Goal: Task Accomplishment & Management: Manage account settings

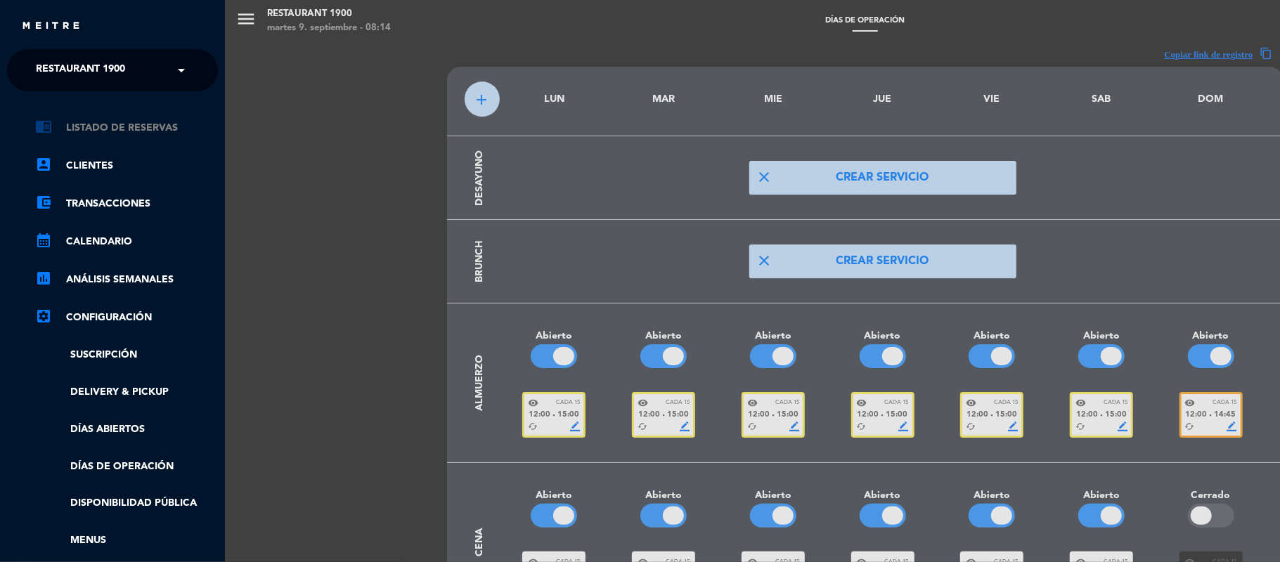
click at [129, 133] on link "chrome_reader_mode Listado de Reservas" at bounding box center [126, 128] width 183 height 17
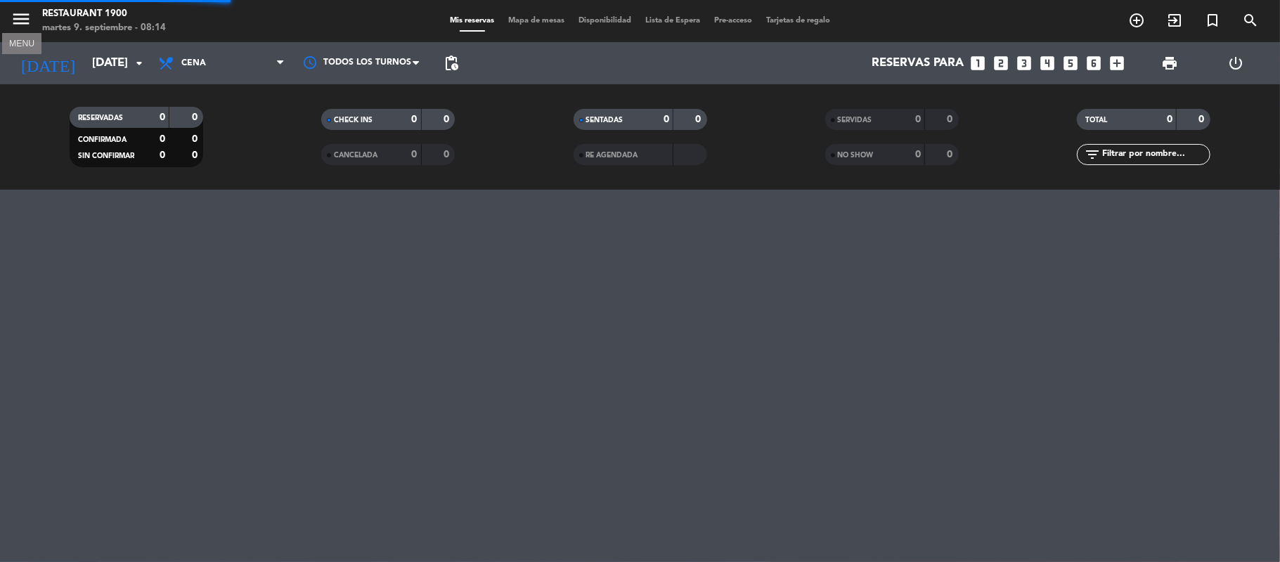
click at [17, 18] on icon "menu" at bounding box center [21, 18] width 21 height 21
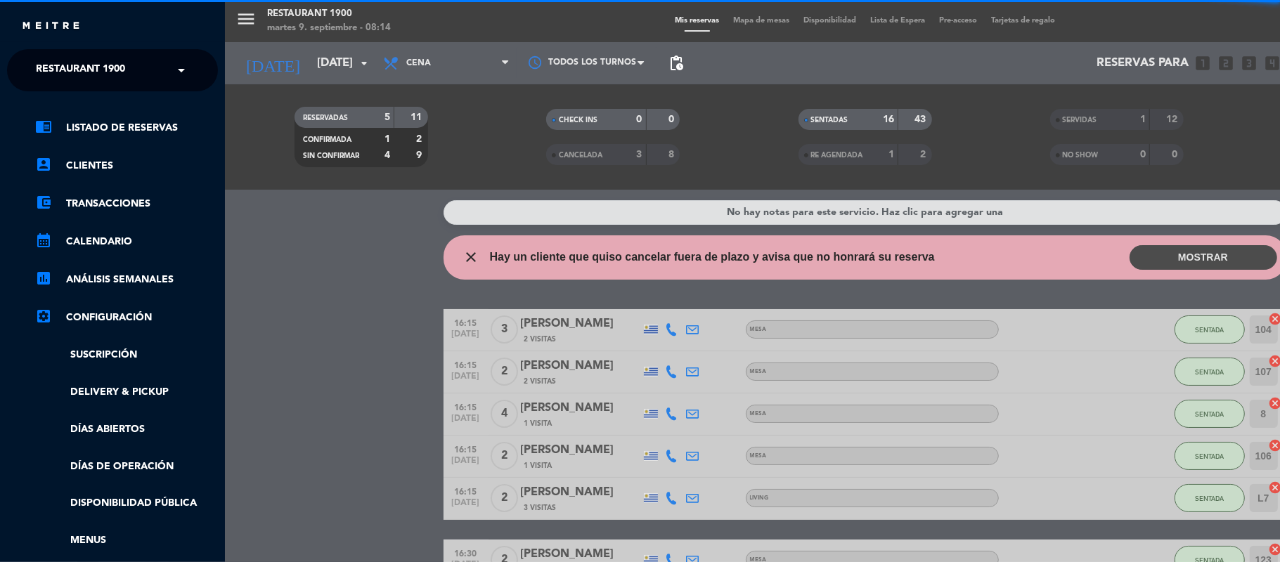
click at [101, 74] on span "Restaurant 1900" at bounding box center [80, 71] width 89 height 30
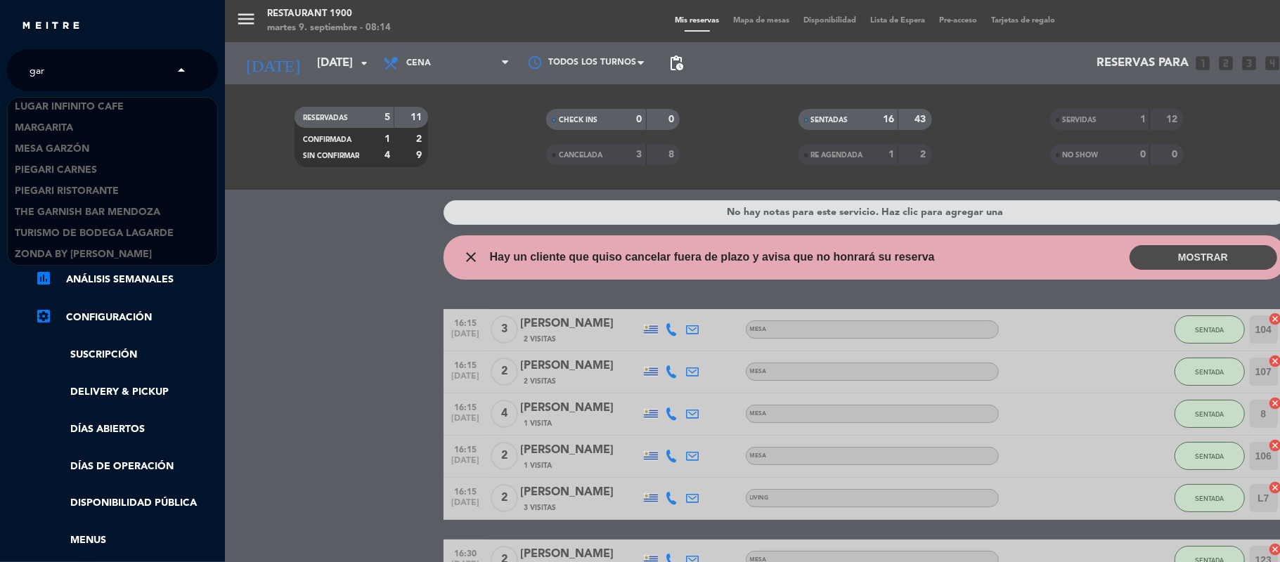
scroll to position [128, 0]
type input "garz"
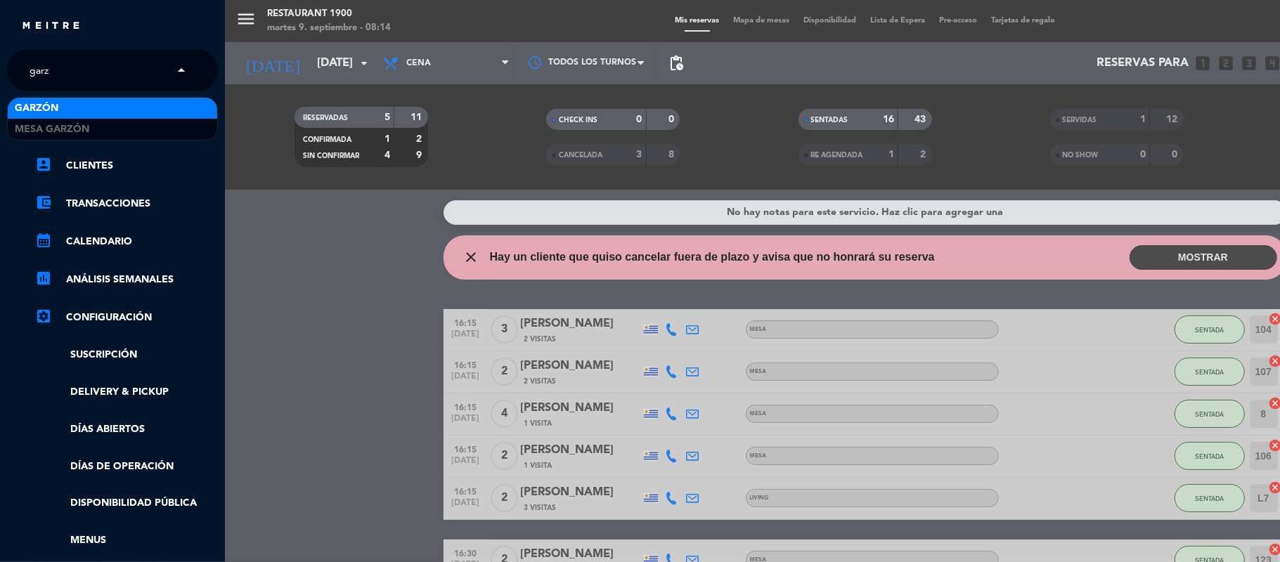
click at [72, 108] on div "Garzón" at bounding box center [113, 108] width 210 height 21
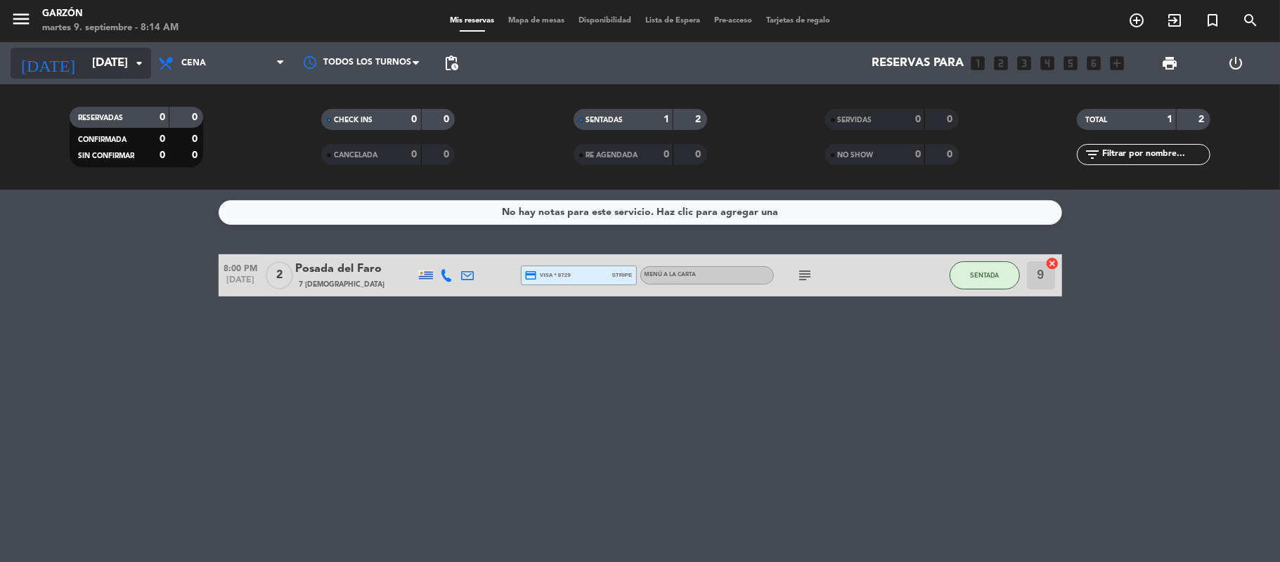
click at [114, 62] on input "[DATE]" at bounding box center [161, 63] width 152 height 27
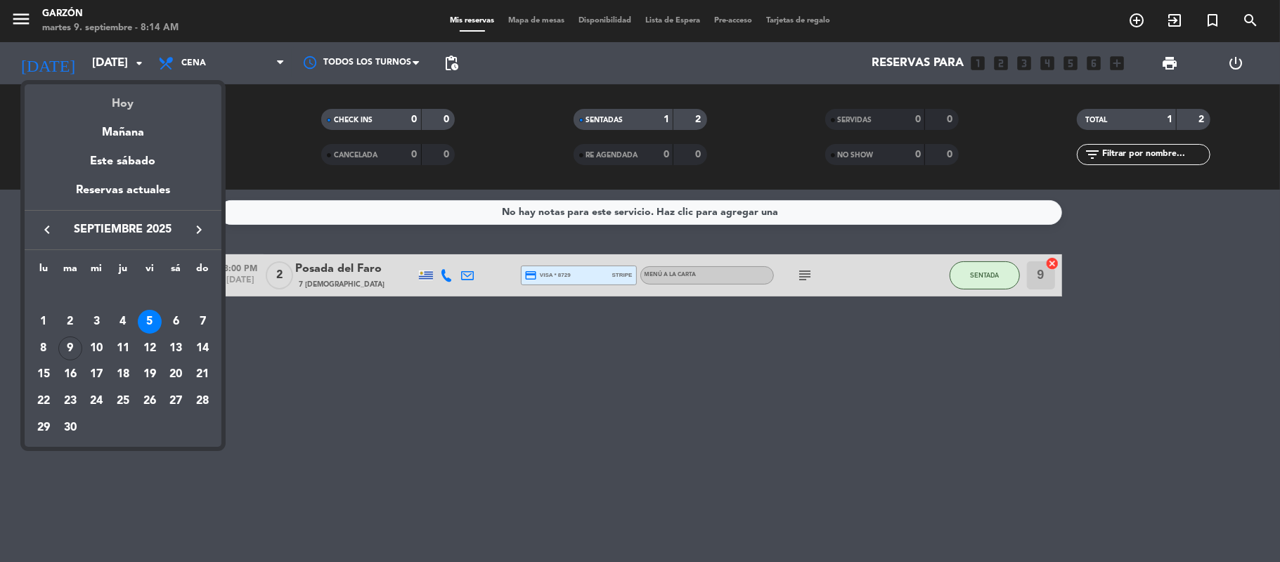
click at [115, 94] on div "Hoy" at bounding box center [123, 98] width 197 height 29
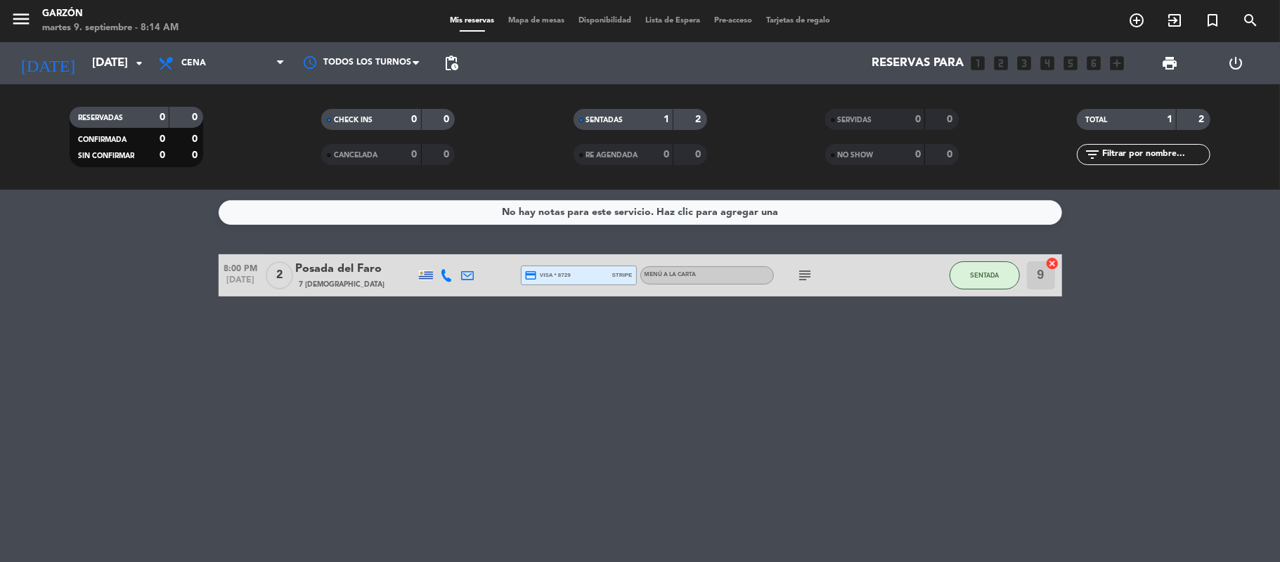
type input "[DATE]"
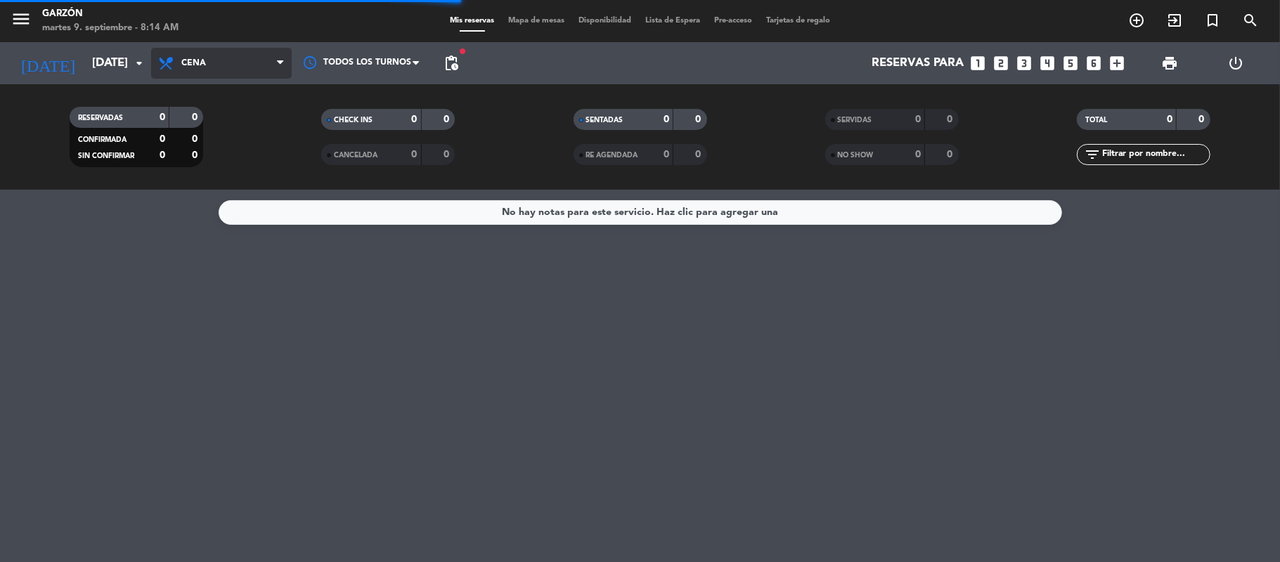
click at [201, 51] on span "Cena" at bounding box center [221, 63] width 141 height 31
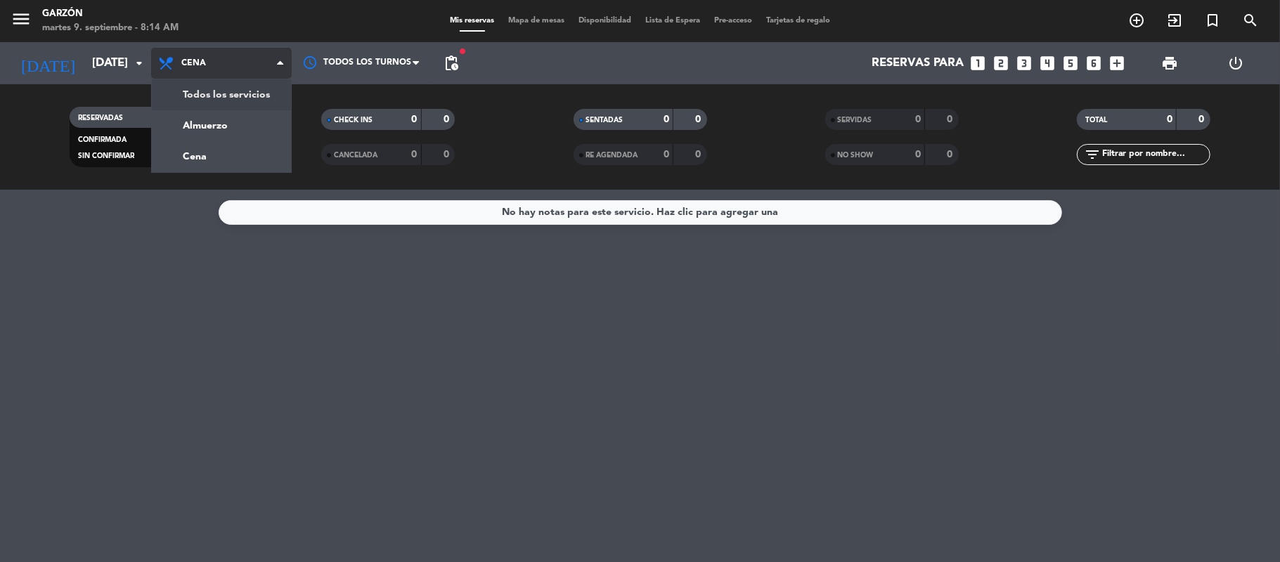
click at [205, 84] on div "menu Garzón martes 9. septiembre - 8:14 AM Mis reservas Mapa de mesas Disponibi…" at bounding box center [640, 95] width 1280 height 190
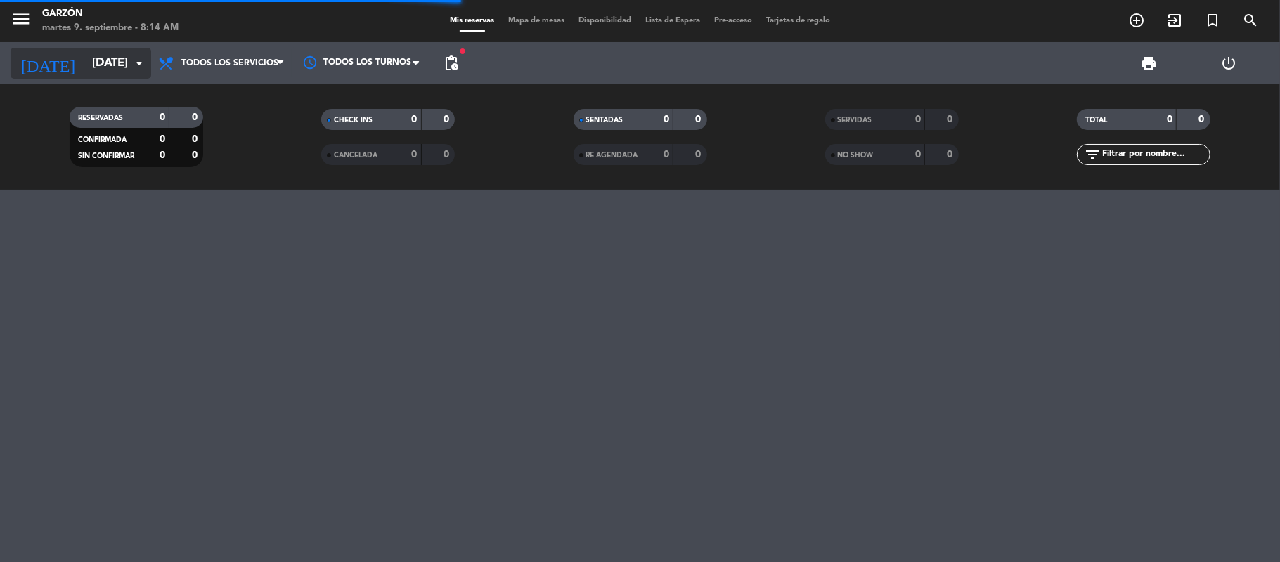
click at [85, 60] on input "[DATE]" at bounding box center [161, 63] width 152 height 27
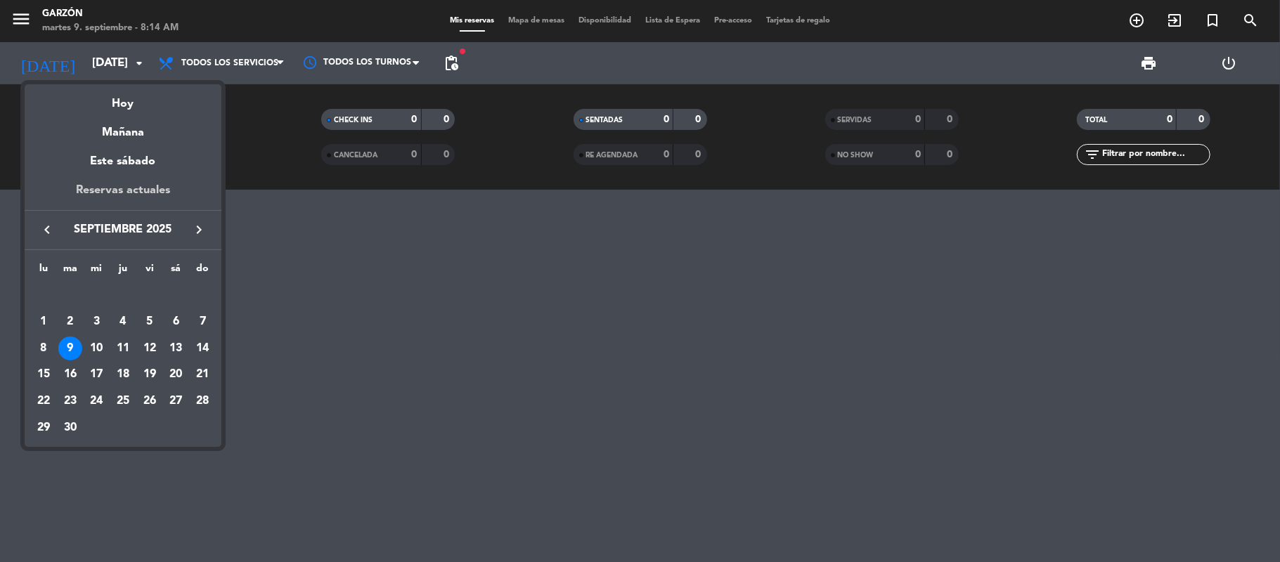
click at [108, 190] on div "Reservas actuales" at bounding box center [123, 195] width 197 height 29
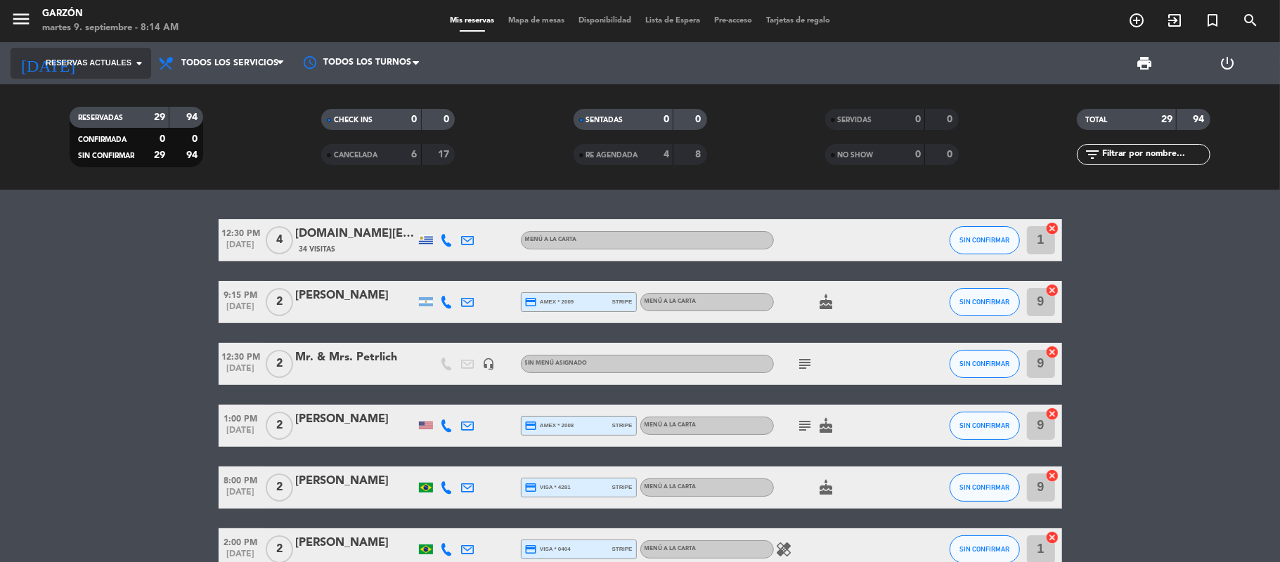
click at [96, 60] on span "Reservas actuales" at bounding box center [89, 63] width 86 height 13
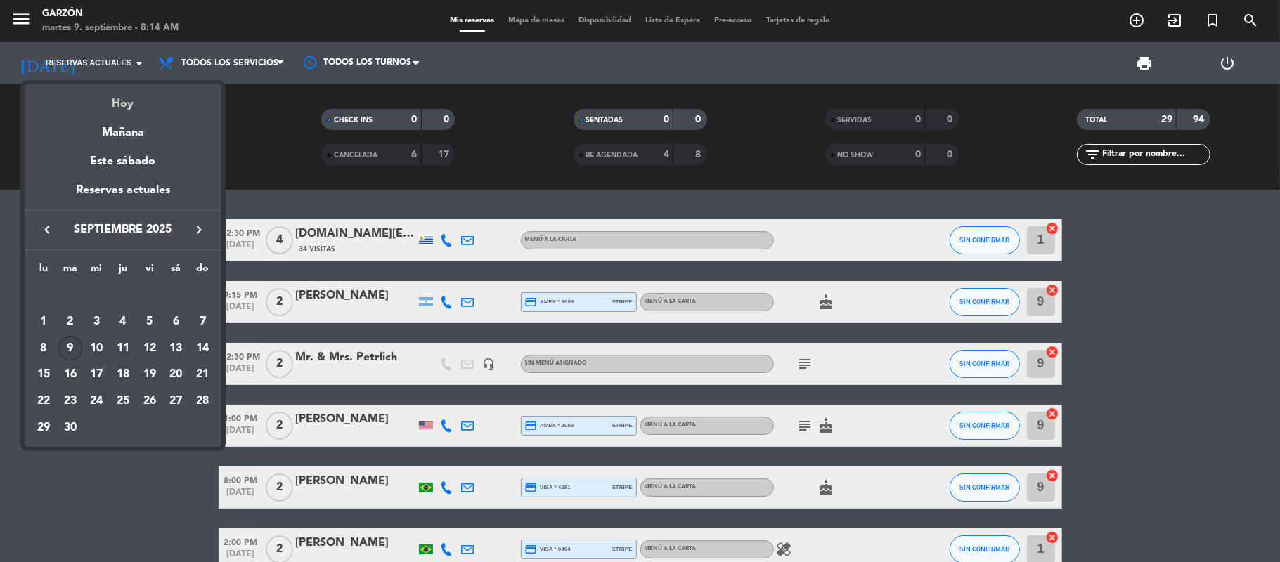
click at [139, 105] on div "Hoy" at bounding box center [123, 98] width 197 height 29
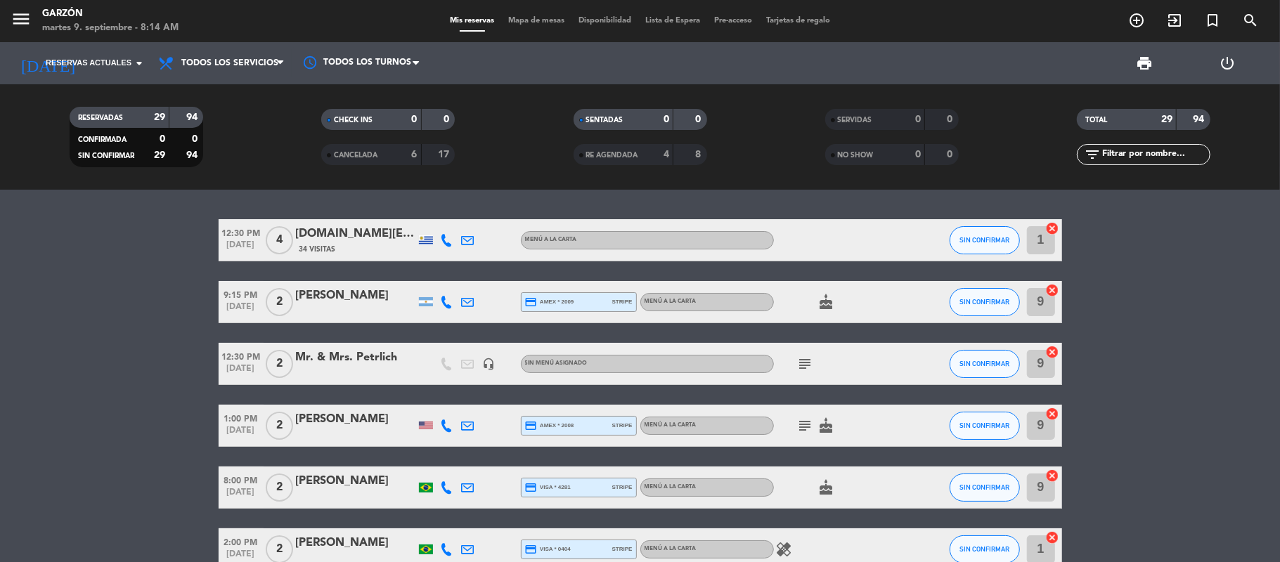
type input "[DATE]"
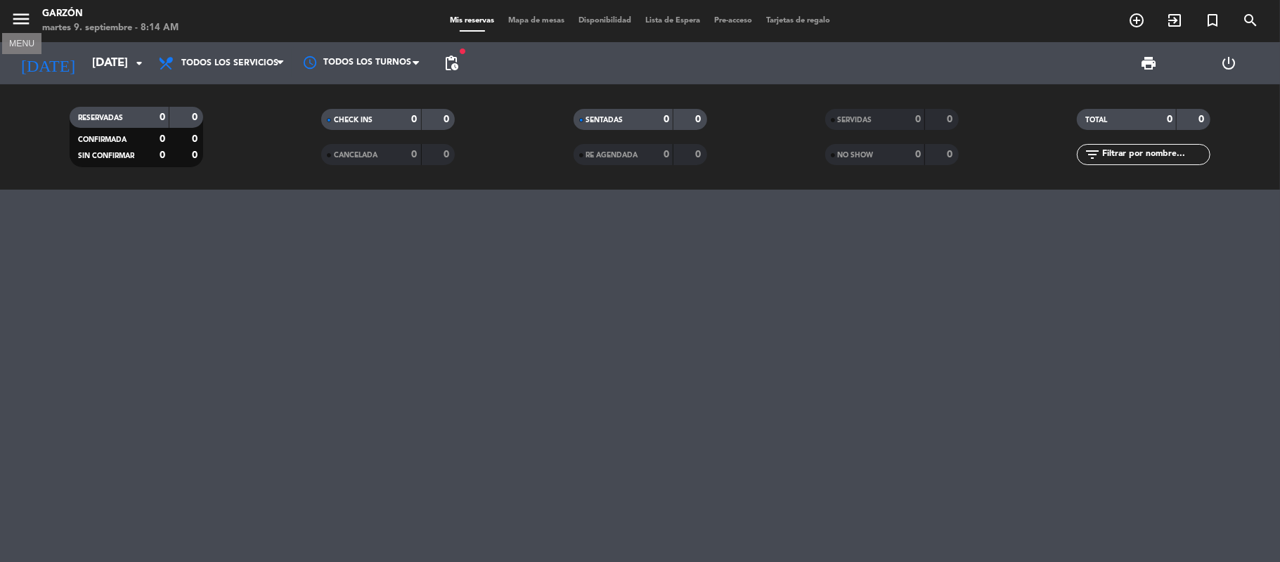
click at [15, 15] on icon "menu" at bounding box center [21, 18] width 21 height 21
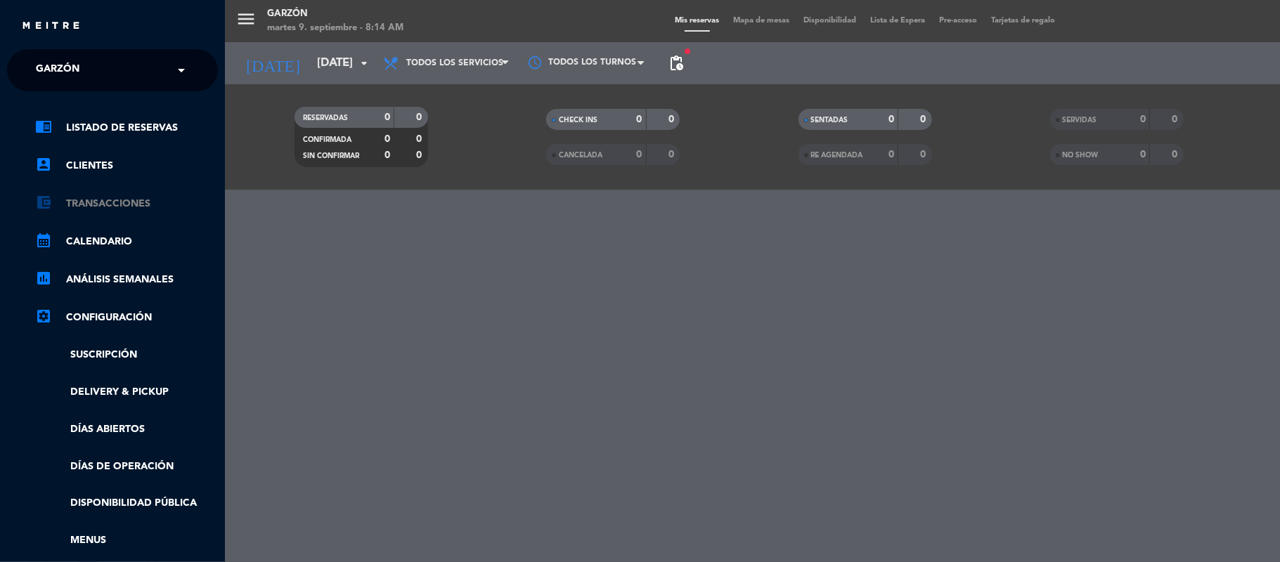
click at [98, 204] on link "account_balance_wallet Transacciones" at bounding box center [126, 203] width 183 height 17
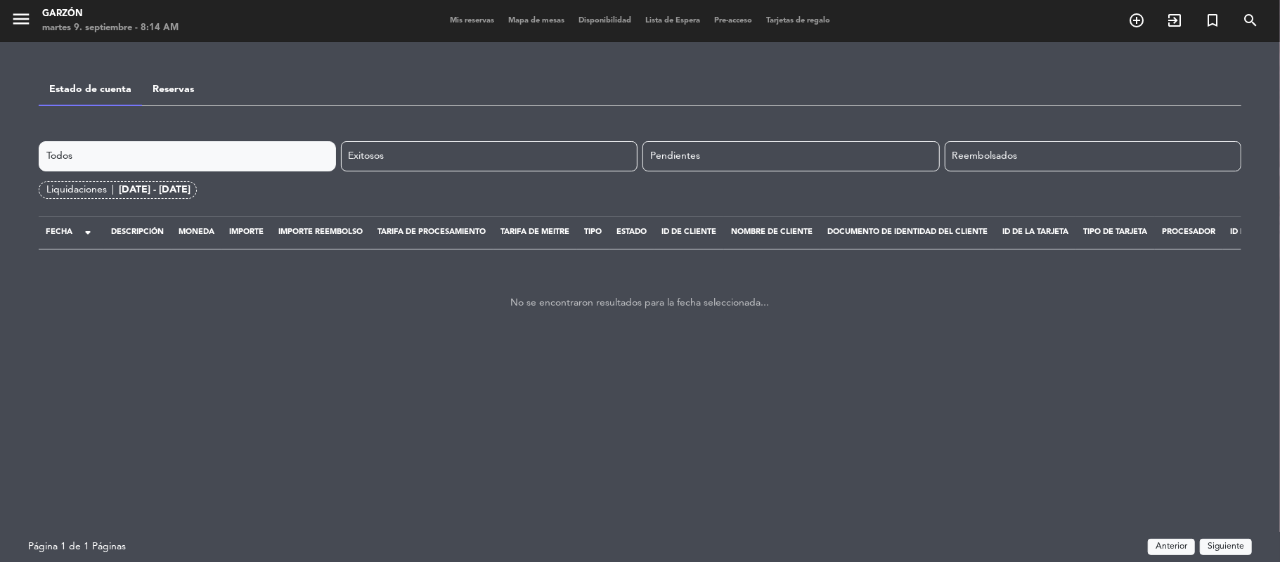
click at [147, 188] on div "[DATE] - [DATE]" at bounding box center [155, 190] width 72 height 16
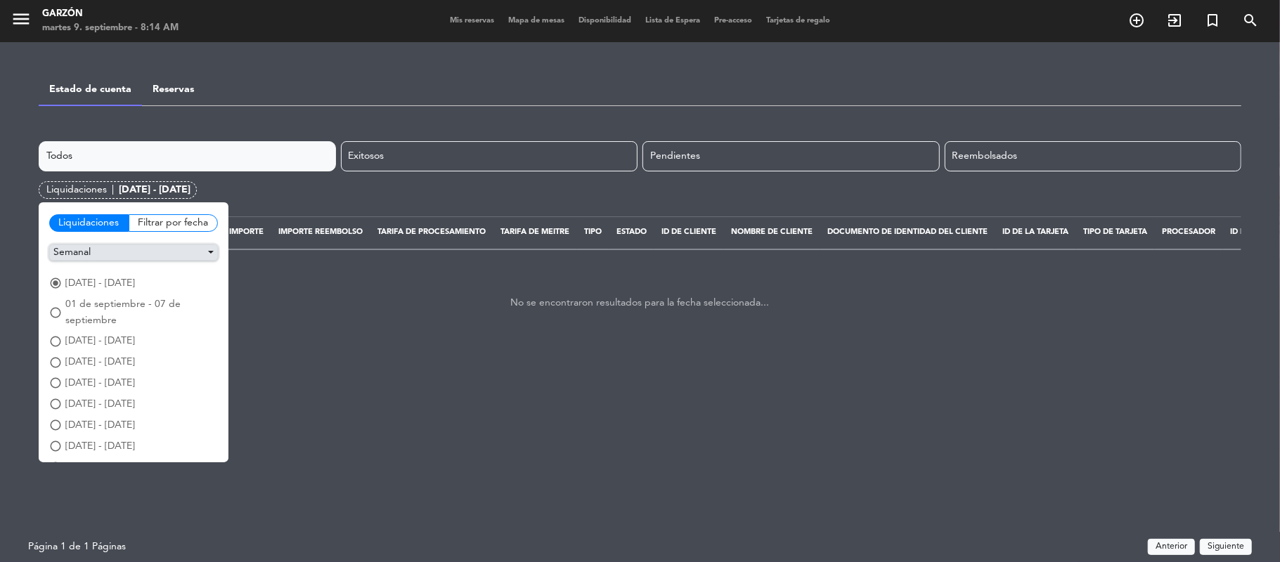
click at [143, 257] on button "Semanal" at bounding box center [133, 253] width 169 height 16
click at [71, 273] on button "Mensual" at bounding box center [133, 278] width 167 height 21
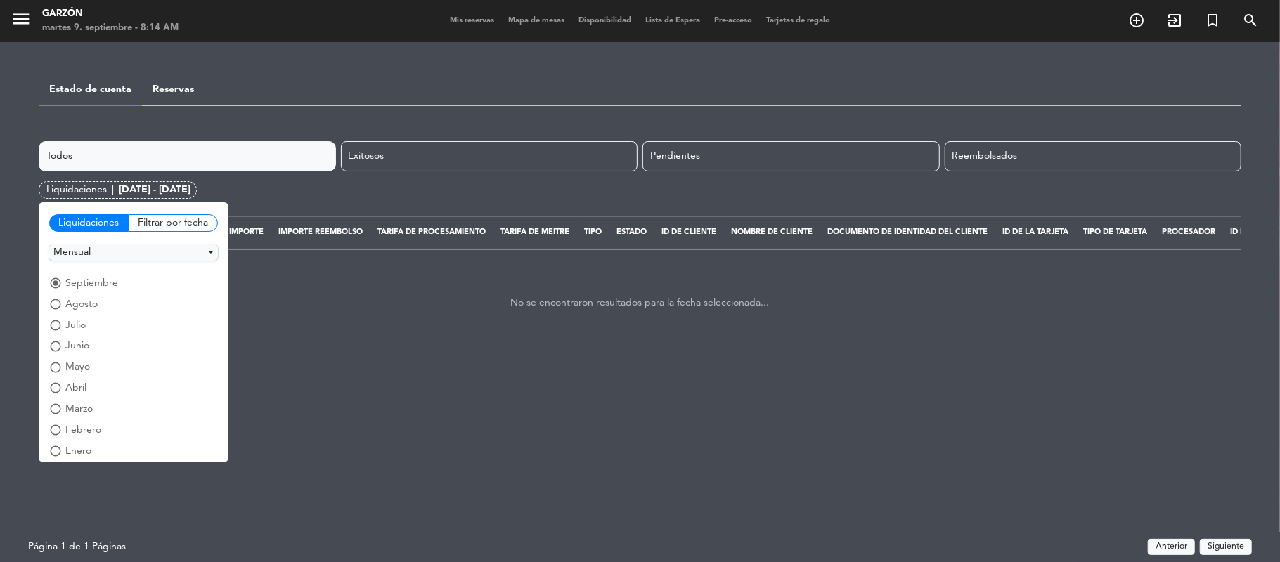
scroll to position [75, 0]
click at [82, 397] on span "diciembre" at bounding box center [88, 398] width 46 height 16
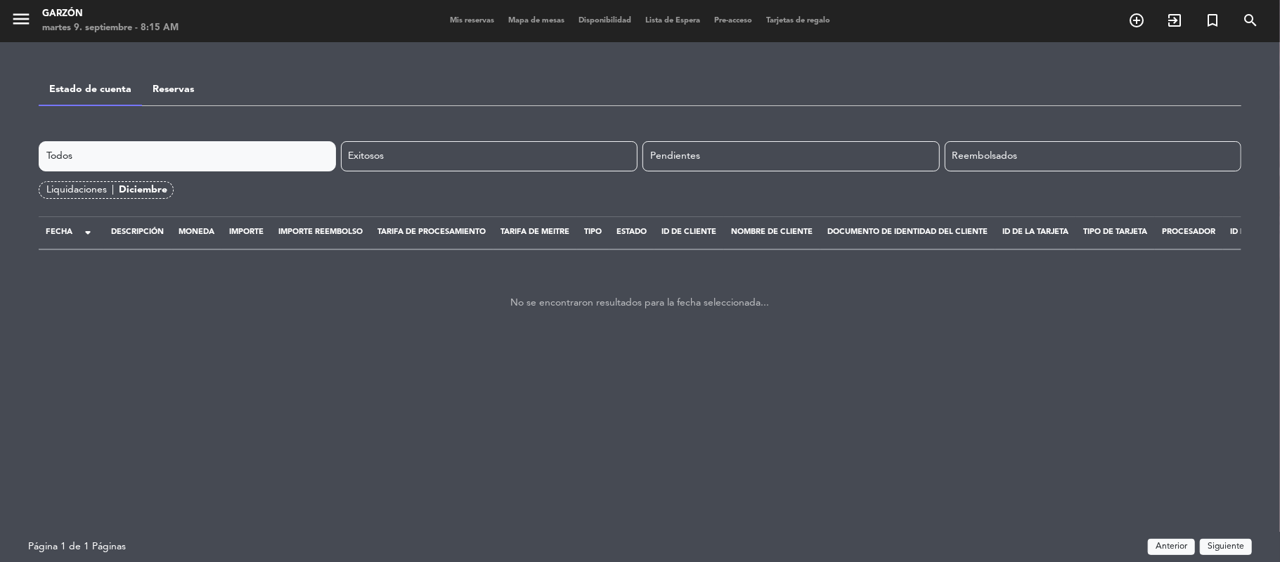
click at [99, 190] on div "Liquidaciones |" at bounding box center [82, 190] width 72 height 16
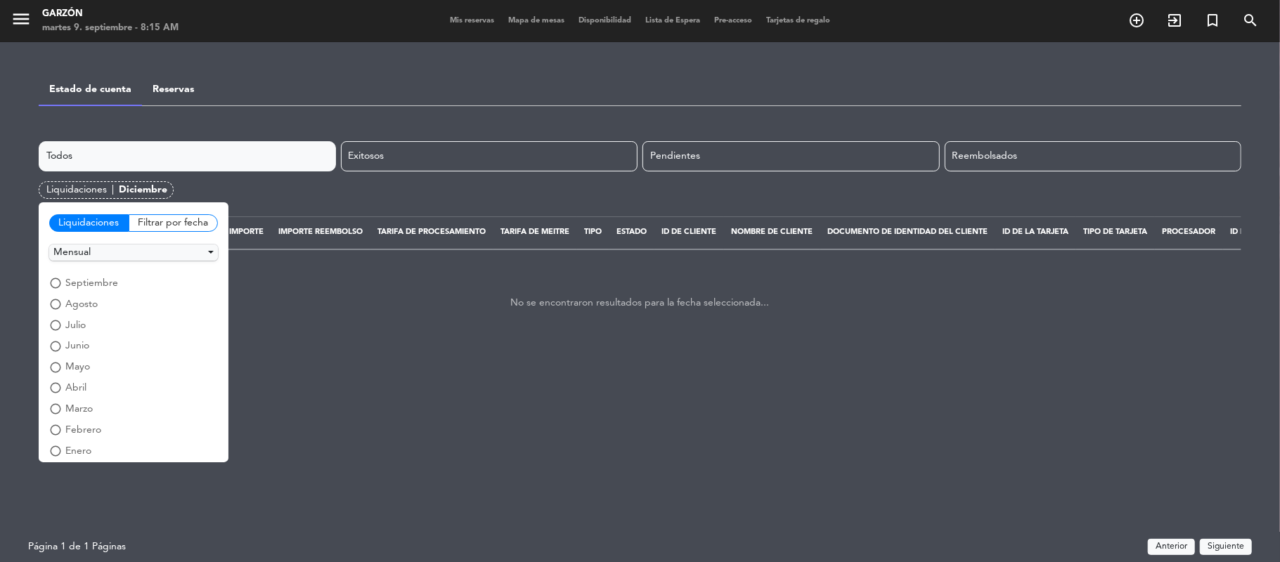
click at [68, 451] on span "enero" at bounding box center [78, 452] width 26 height 16
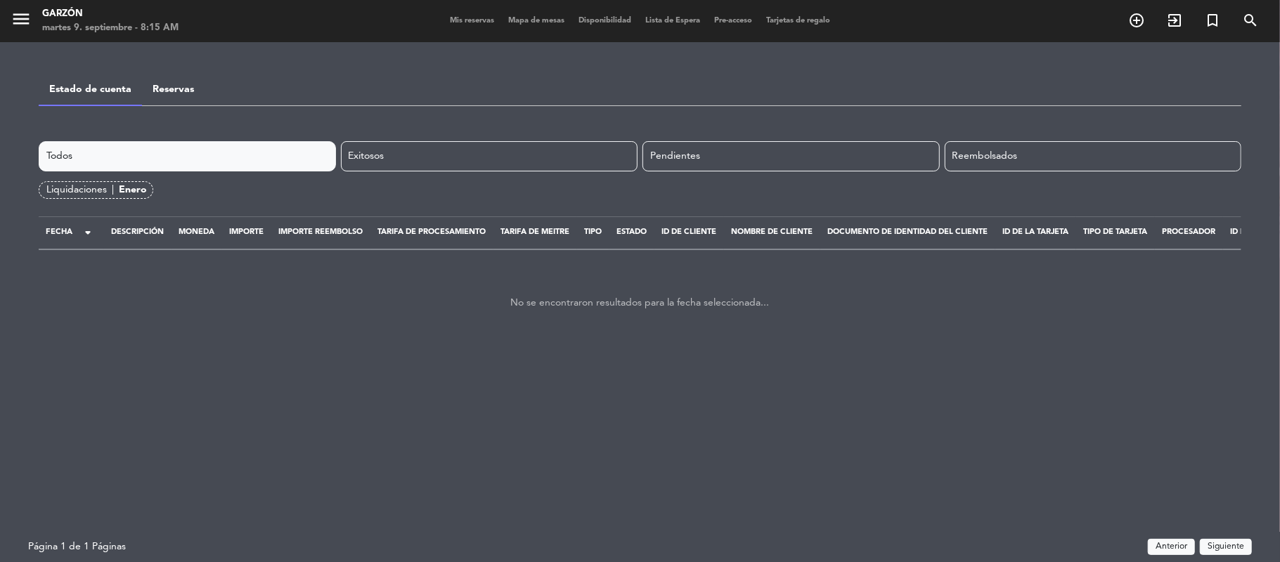
click at [113, 189] on span "|" at bounding box center [113, 190] width 2 height 16
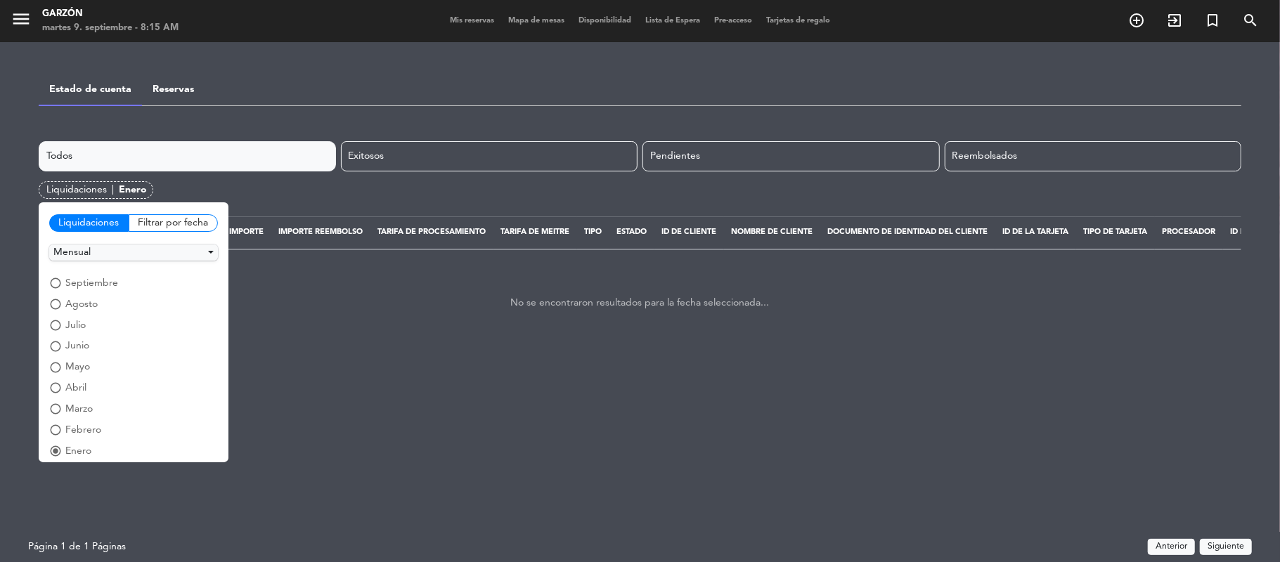
click at [69, 426] on span "febrero" at bounding box center [83, 431] width 36 height 16
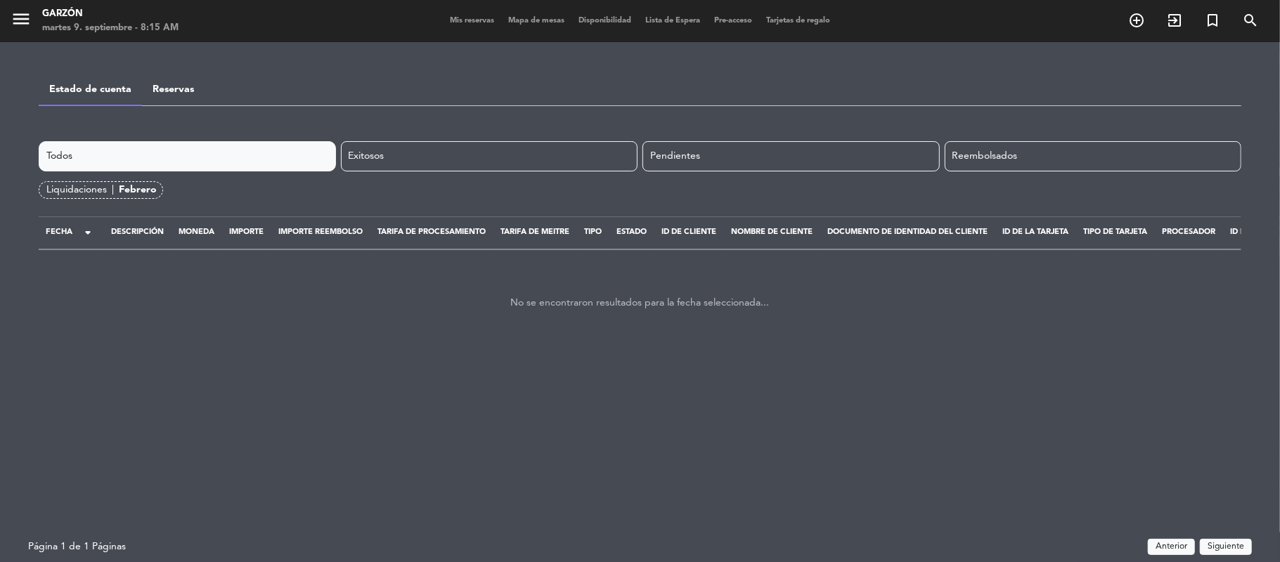
click at [108, 190] on div "Liquidaciones |" at bounding box center [82, 190] width 72 height 16
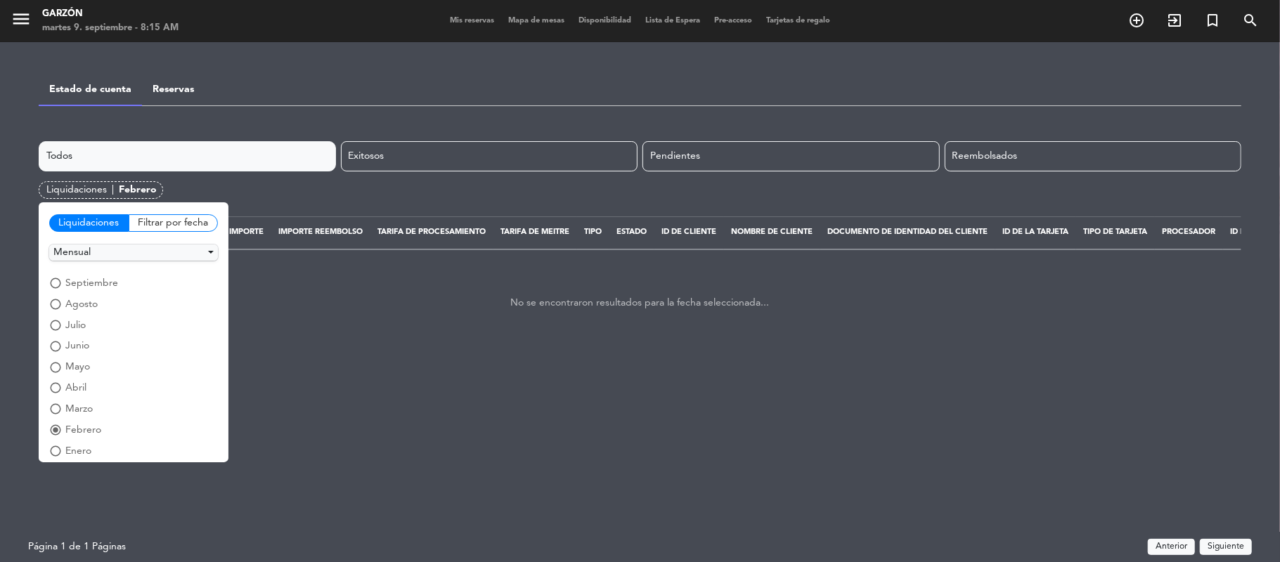
click at [74, 408] on span "marzo" at bounding box center [78, 409] width 27 height 16
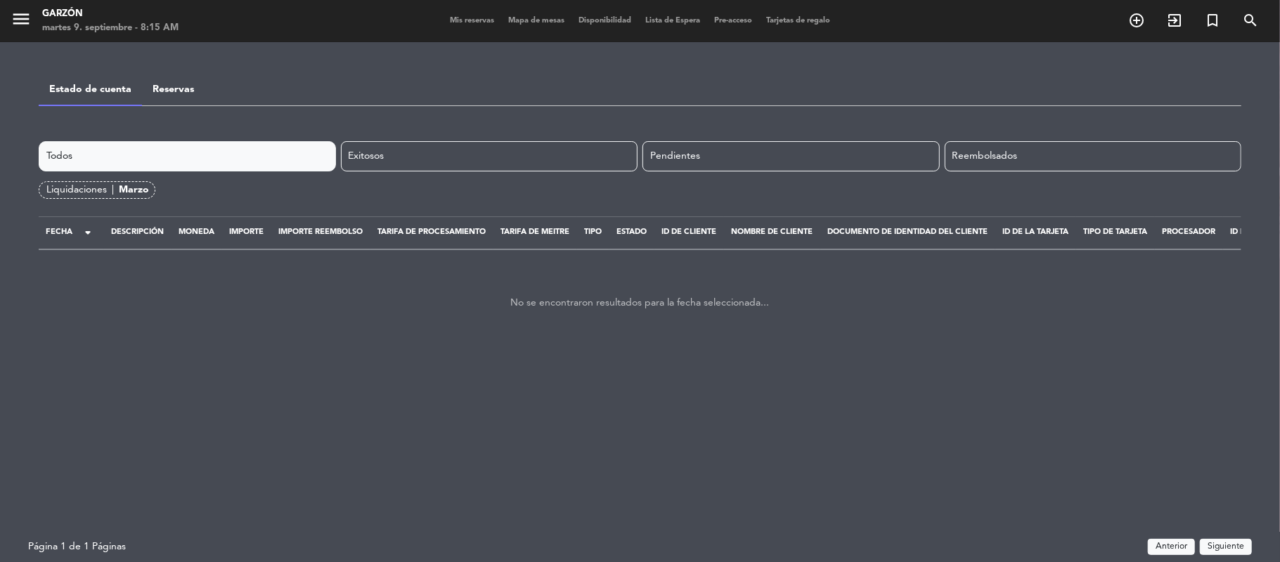
click at [120, 189] on div "marzo" at bounding box center [134, 190] width 30 height 16
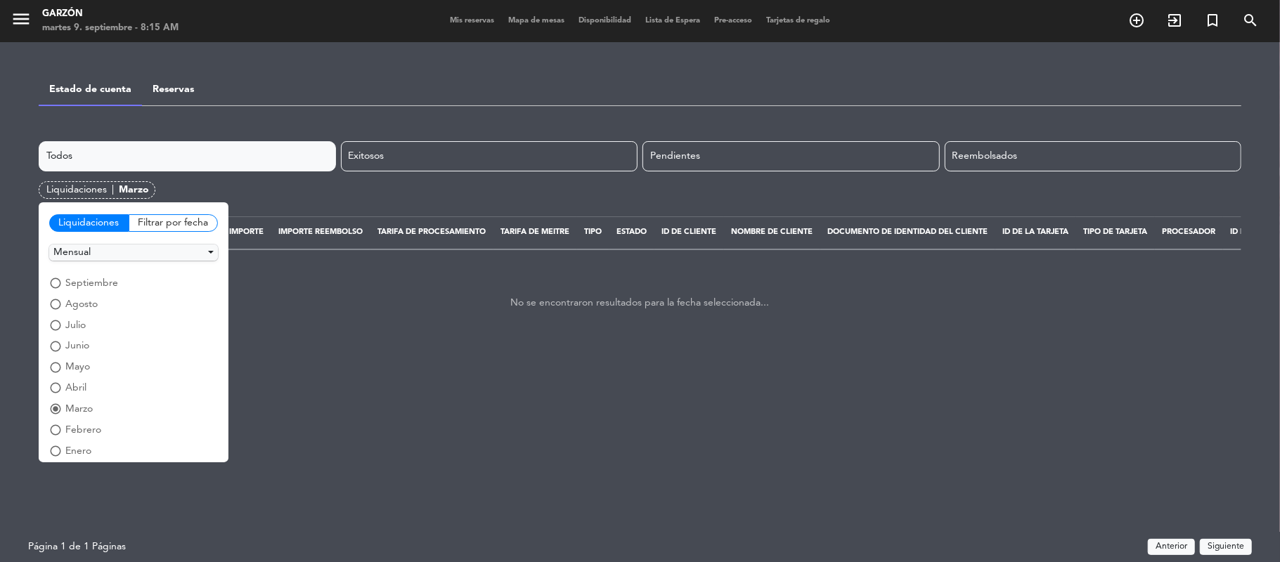
click at [69, 386] on span "abril" at bounding box center [75, 388] width 21 height 16
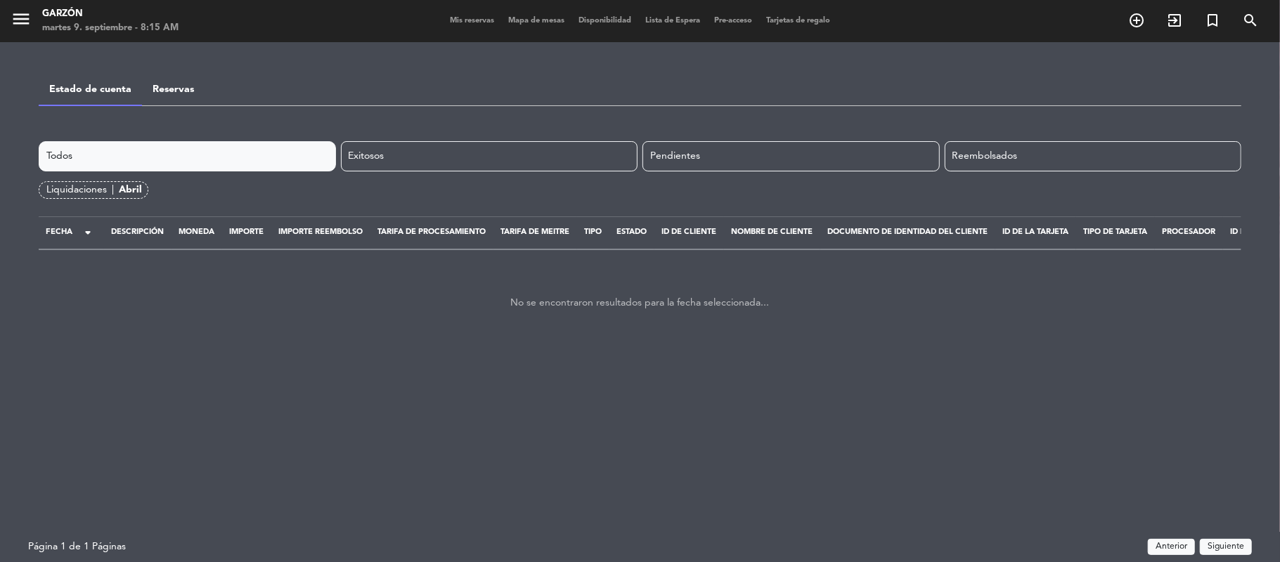
click at [96, 187] on div "Liquidaciones |" at bounding box center [82, 190] width 72 height 16
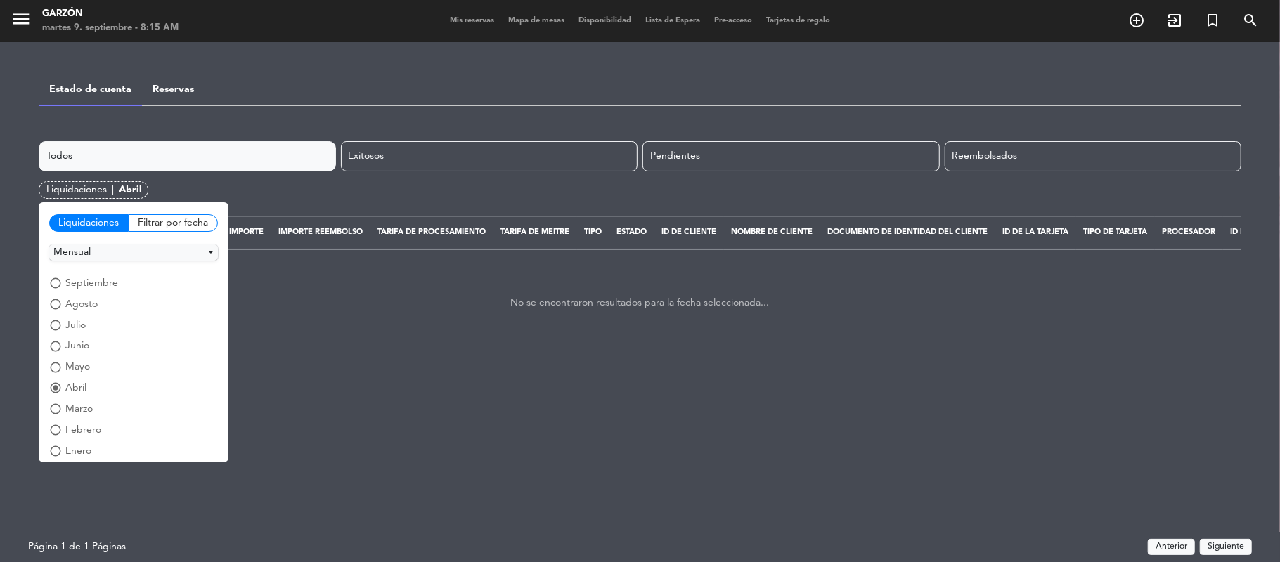
click at [79, 366] on span "mayo" at bounding box center [77, 367] width 25 height 16
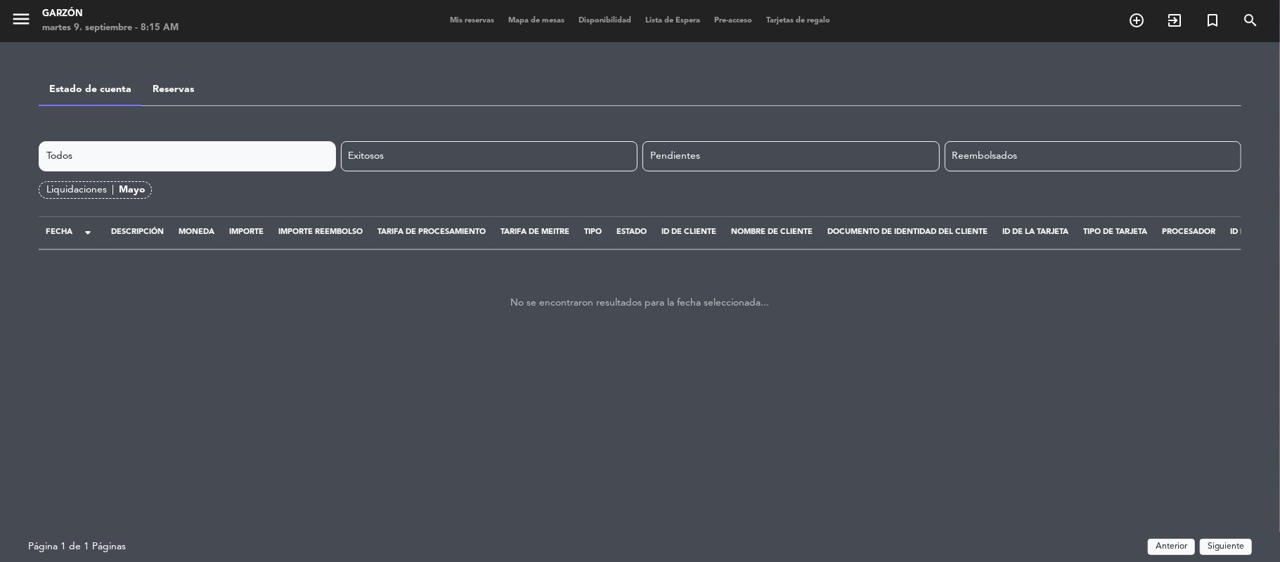
click at [91, 189] on div "Liquidaciones |" at bounding box center [82, 190] width 72 height 16
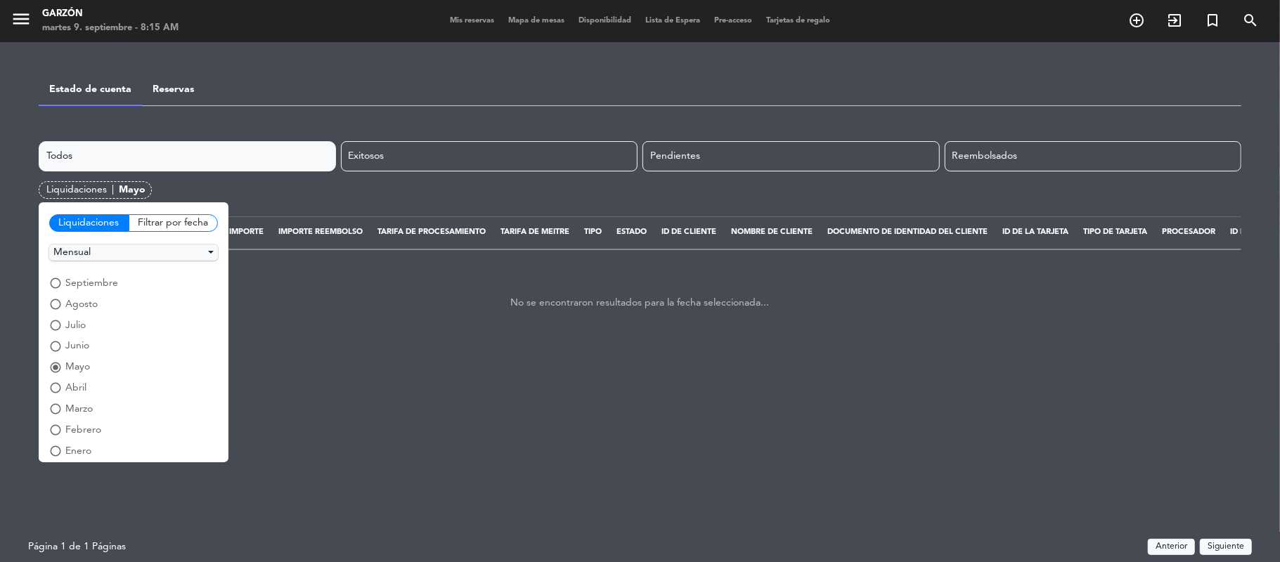
click at [74, 346] on span "junio" at bounding box center [77, 346] width 24 height 16
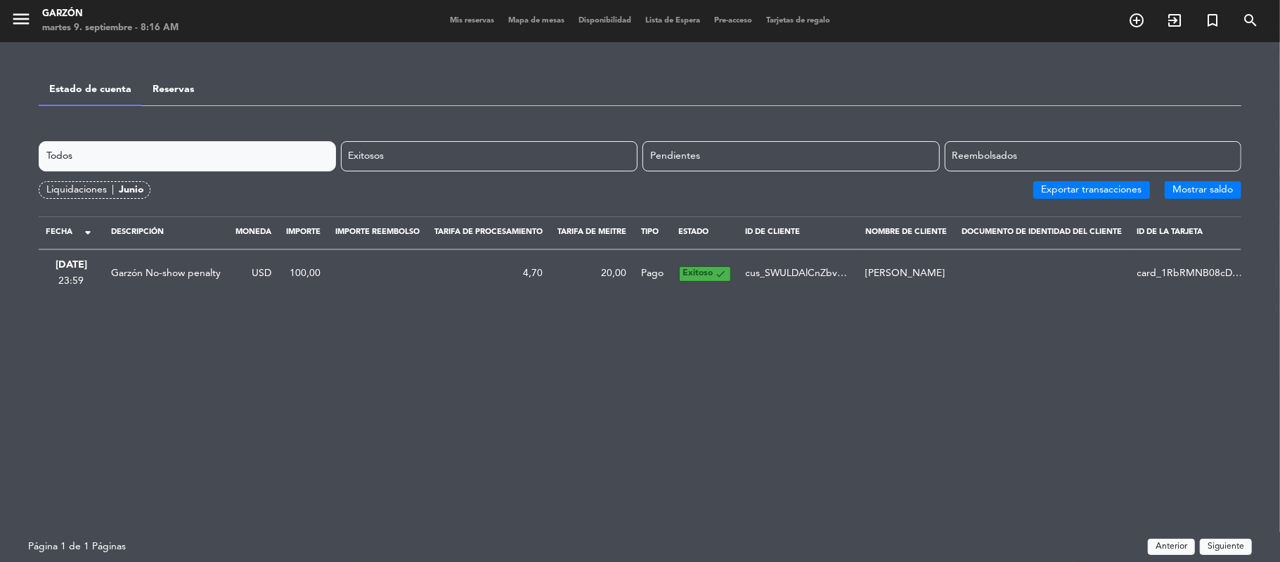
click at [108, 190] on div "Liquidaciones |" at bounding box center [82, 190] width 72 height 16
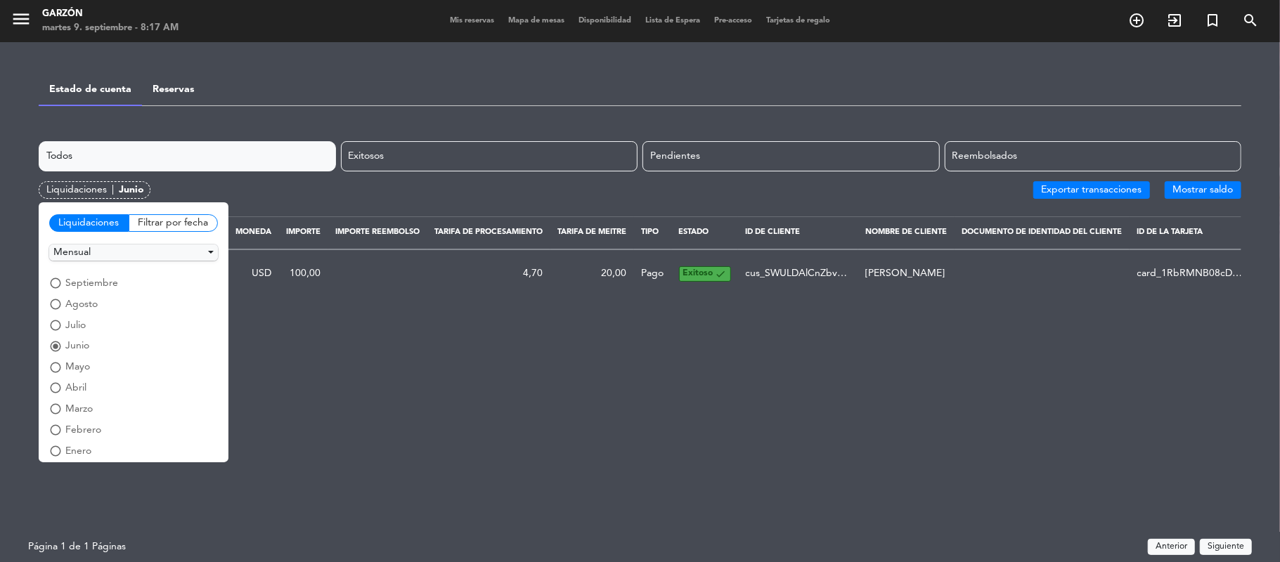
click at [85, 329] on span "julio" at bounding box center [75, 326] width 20 height 16
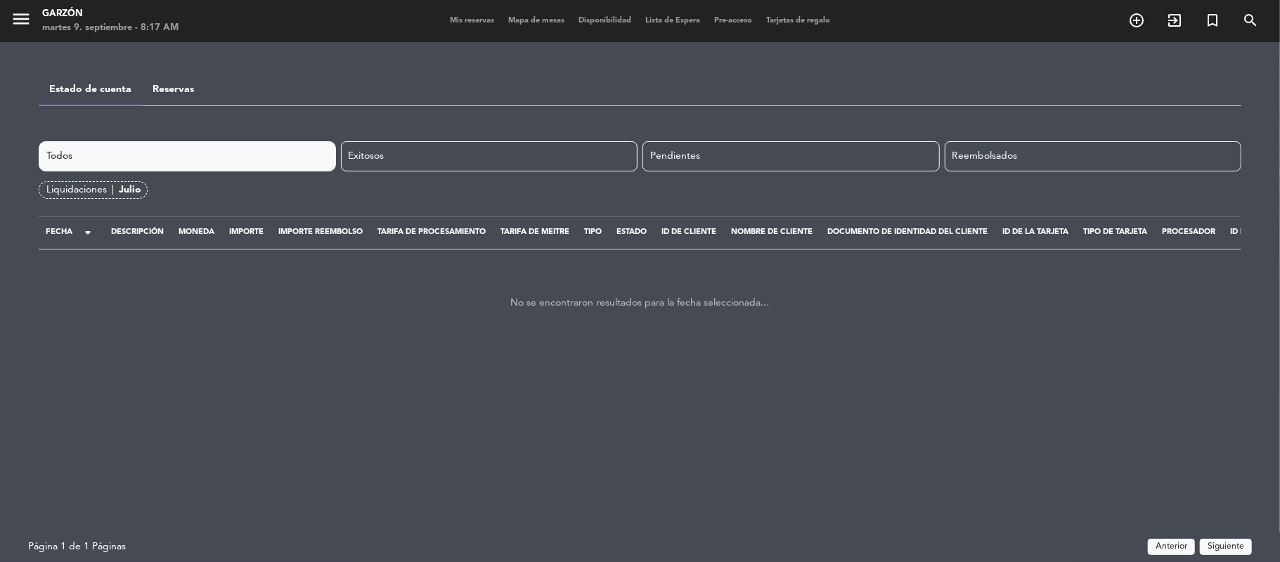
click at [116, 189] on div "Liquidaciones |" at bounding box center [82, 190] width 72 height 16
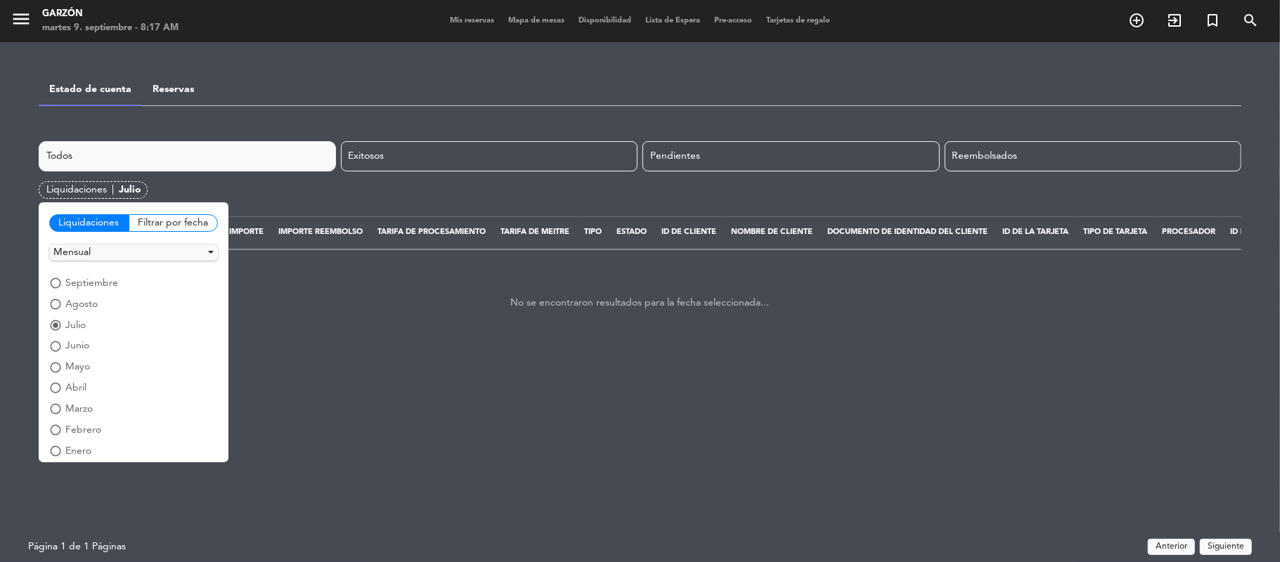
click at [79, 304] on span "agosto" at bounding box center [81, 305] width 32 height 16
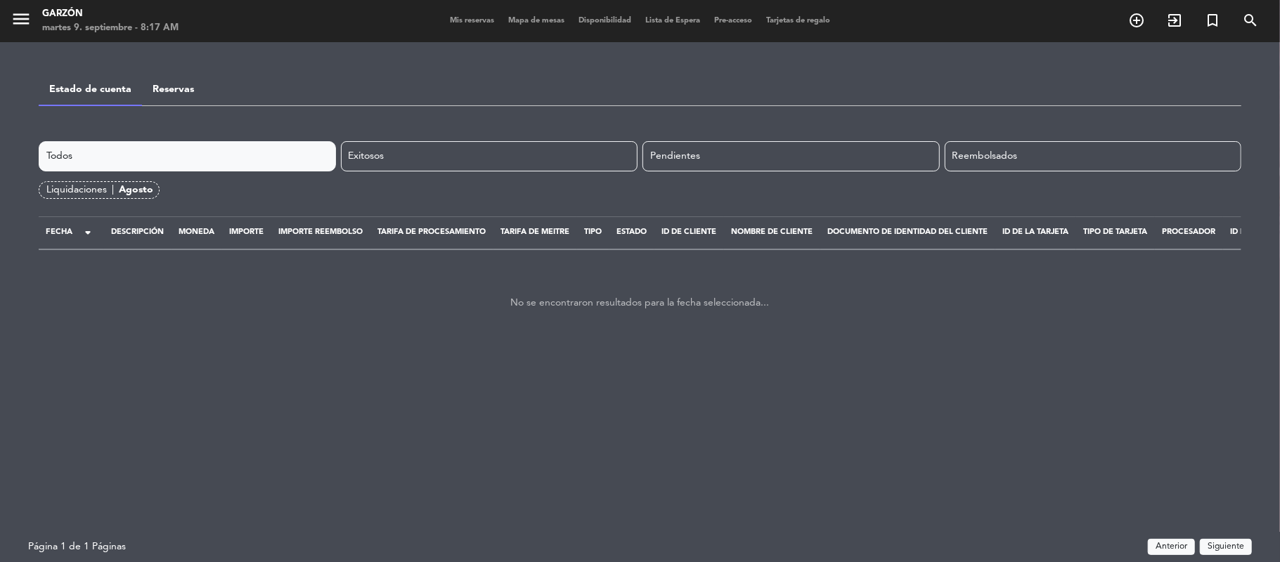
click at [131, 190] on div "agosto" at bounding box center [136, 190] width 34 height 16
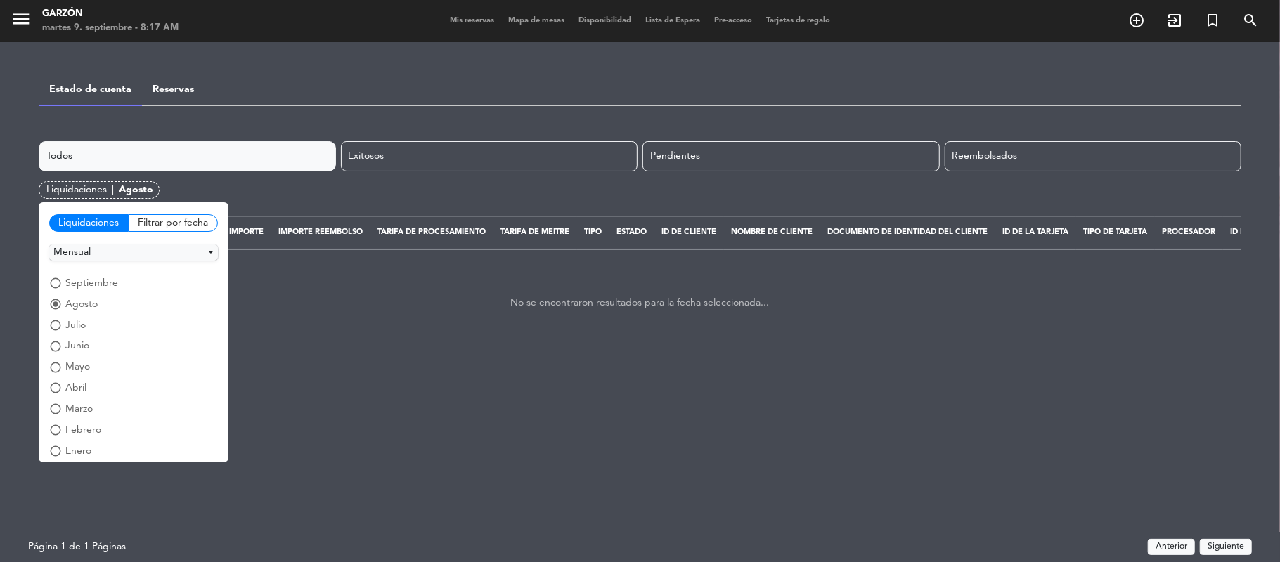
click at [105, 285] on span "septiembre" at bounding box center [91, 284] width 53 height 16
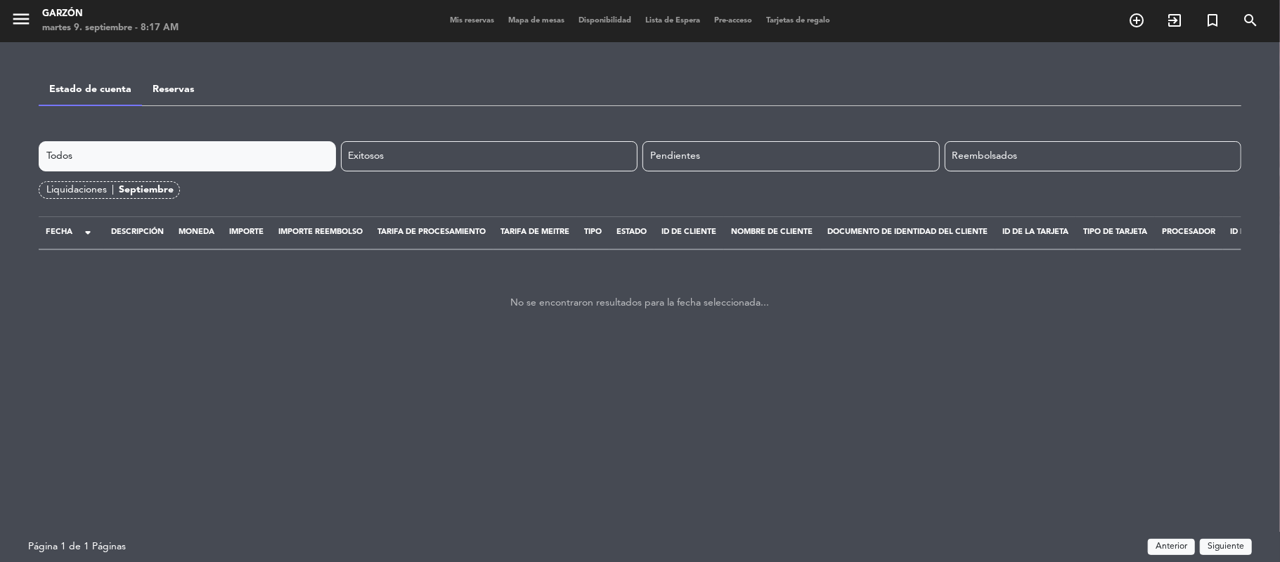
click at [113, 190] on span "|" at bounding box center [113, 190] width 2 height 16
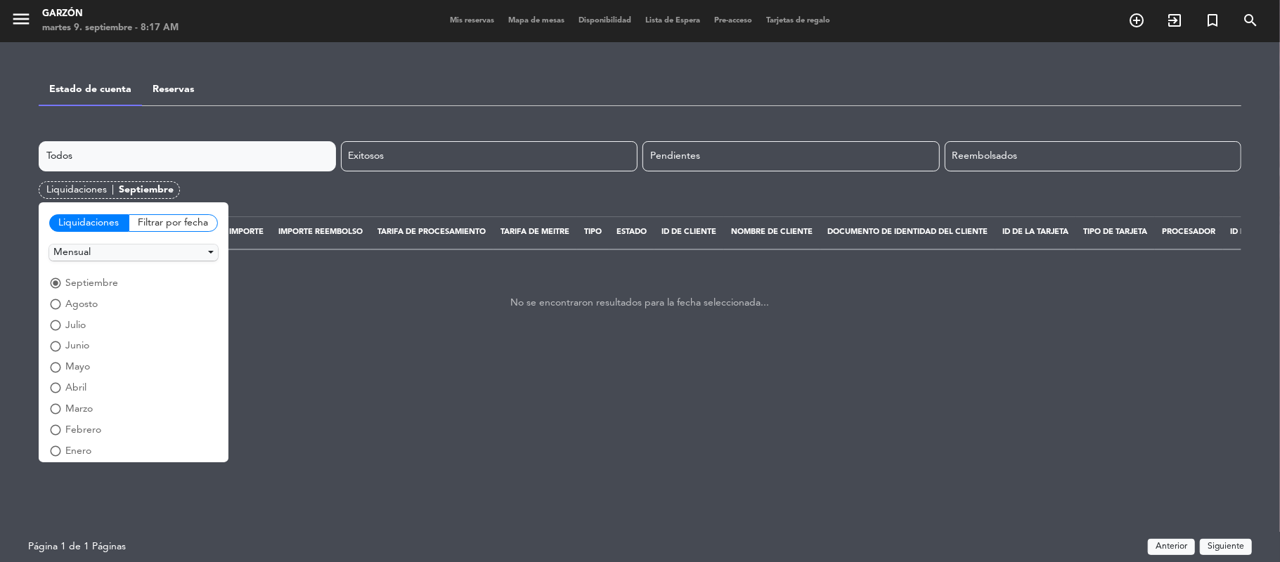
click at [79, 346] on span "junio" at bounding box center [77, 346] width 24 height 16
